Goal: Navigation & Orientation: Understand site structure

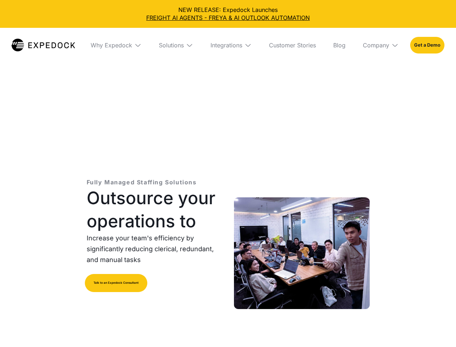
select select
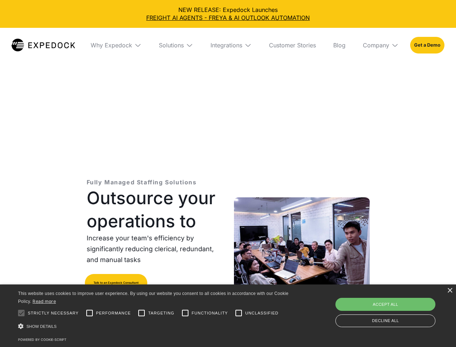
click at [228, 45] on div "Integrations" at bounding box center [227, 45] width 32 height 7
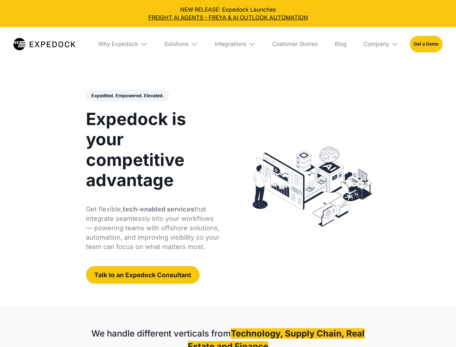
select select
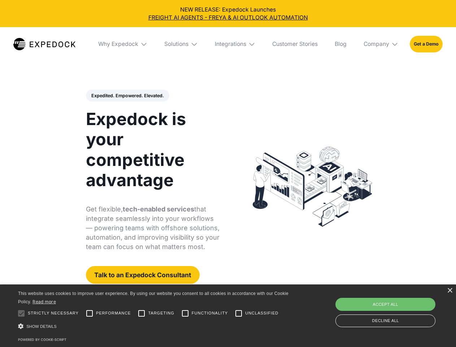
click at [228, 44] on div "Integrations" at bounding box center [230, 43] width 31 height 7
click at [123, 44] on div "Why Expedock" at bounding box center [118, 43] width 40 height 7
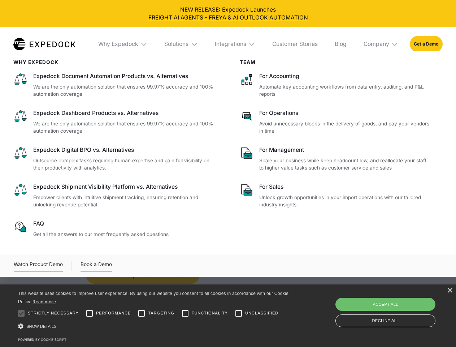
click at [182, 44] on div "Solutions" at bounding box center [176, 43] width 24 height 7
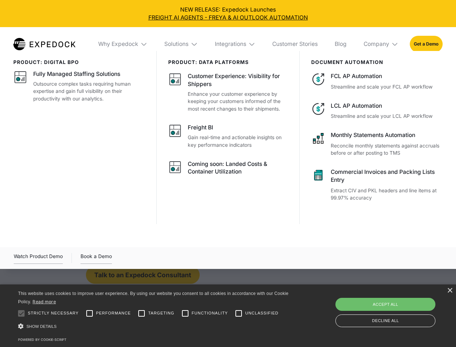
click at [236, 44] on div "Integrations" at bounding box center [230, 43] width 31 height 7
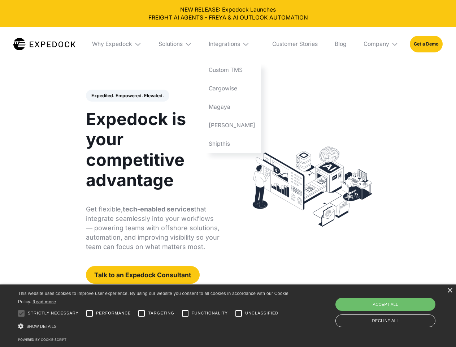
click at [382, 44] on div "Company" at bounding box center [377, 43] width 26 height 7
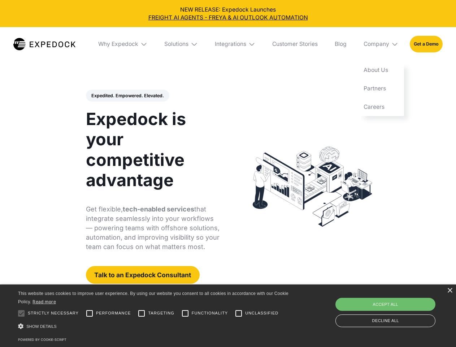
click at [127, 96] on div "Expedited. Empowered. Elevated. Automate Freight Document Extraction at 99.97% …" at bounding box center [153, 187] width 134 height 194
click at [21, 313] on div at bounding box center [21, 313] width 14 height 14
click at [90, 313] on input "Performance" at bounding box center [89, 313] width 14 height 14
checkbox input "true"
click at [142, 313] on input "Targeting" at bounding box center [141, 313] width 14 height 14
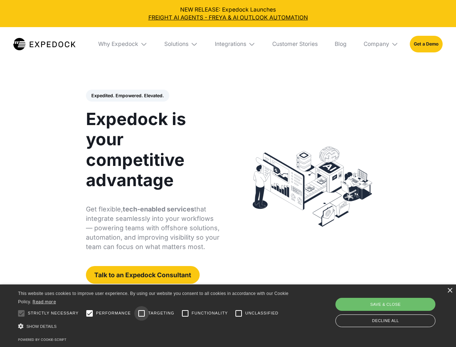
checkbox input "true"
click at [185, 313] on input "Functionality" at bounding box center [185, 313] width 14 height 14
checkbox input "true"
